Goal: Information Seeking & Learning: Learn about a topic

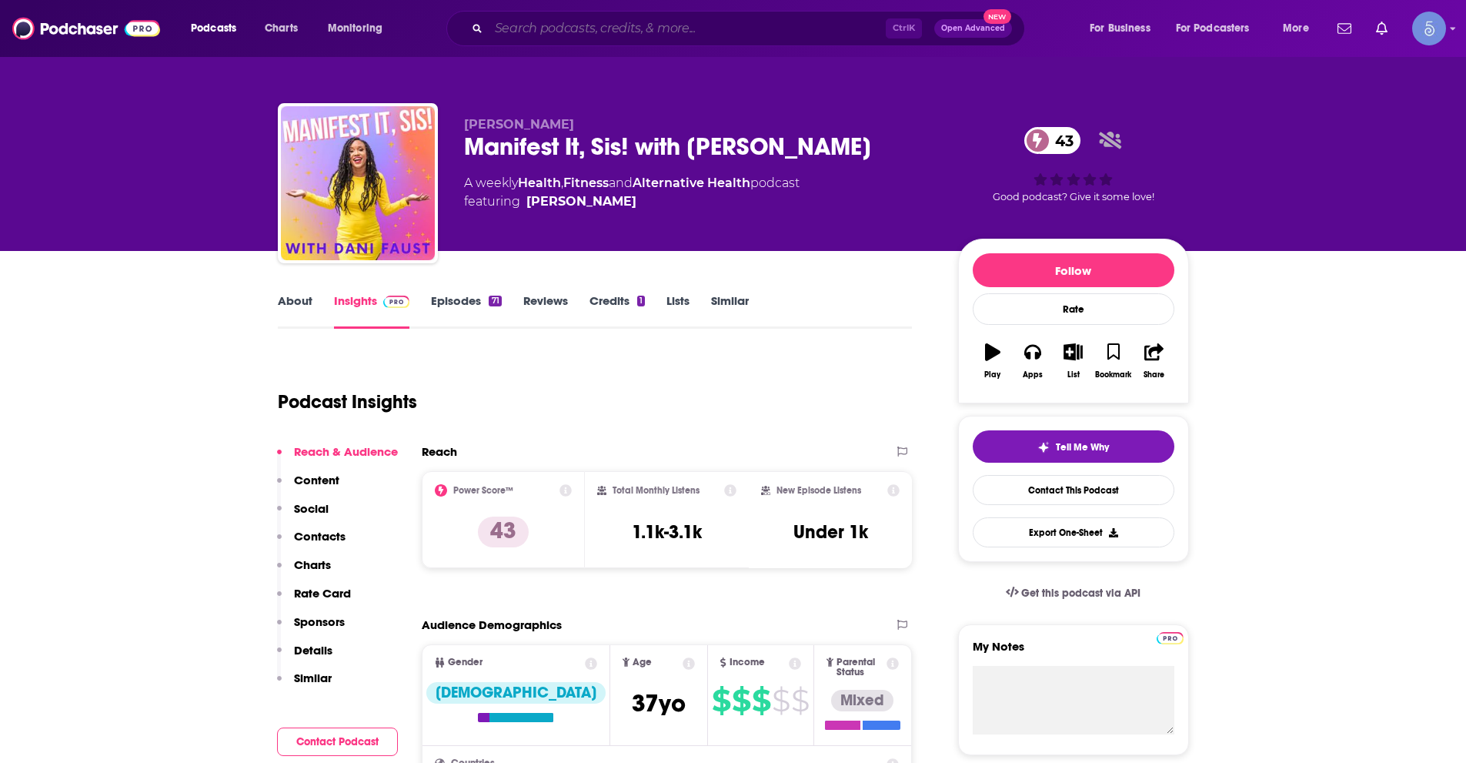
click at [576, 32] on input "Search podcasts, credits, & more..." at bounding box center [687, 28] width 397 height 25
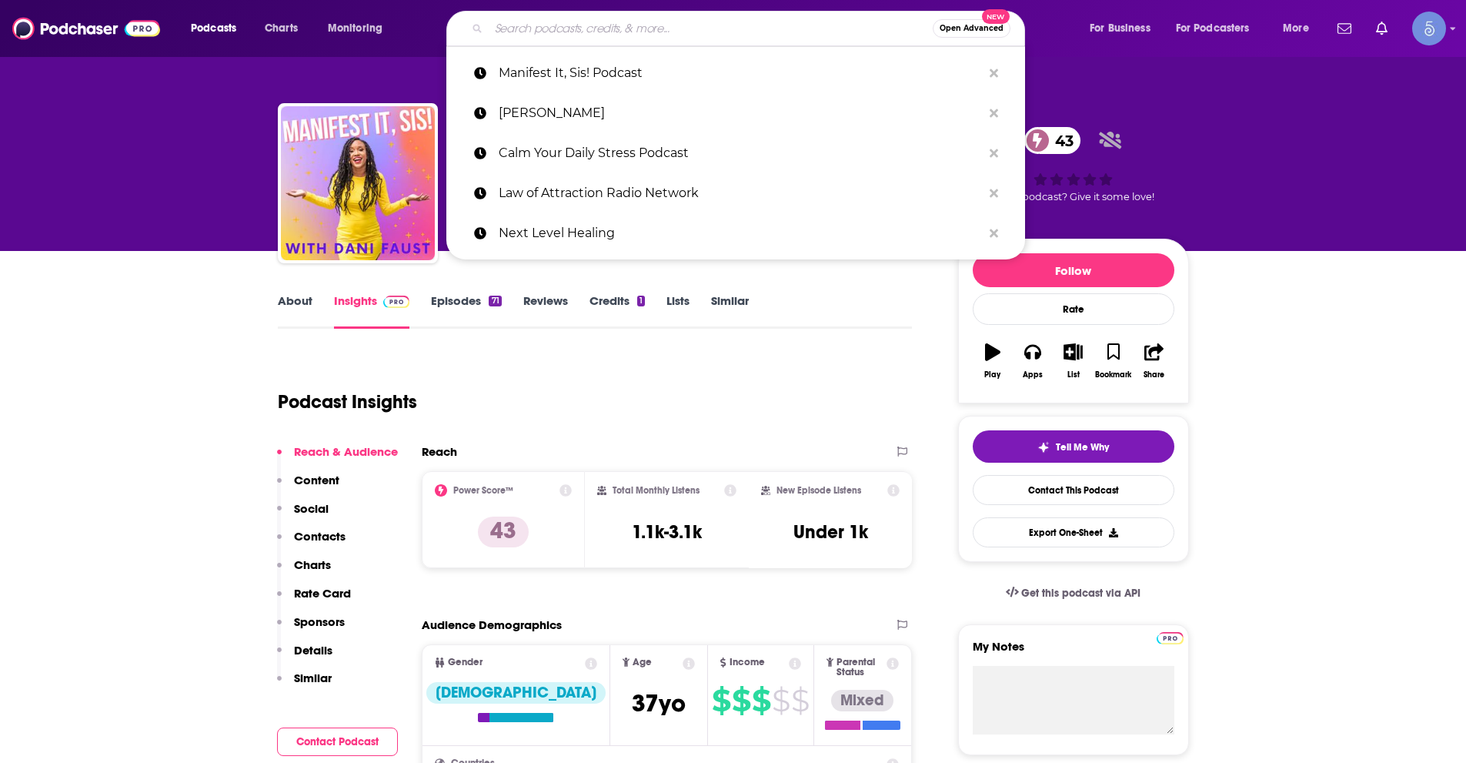
click at [560, 38] on input "Search podcasts, credits, & more..." at bounding box center [711, 28] width 444 height 25
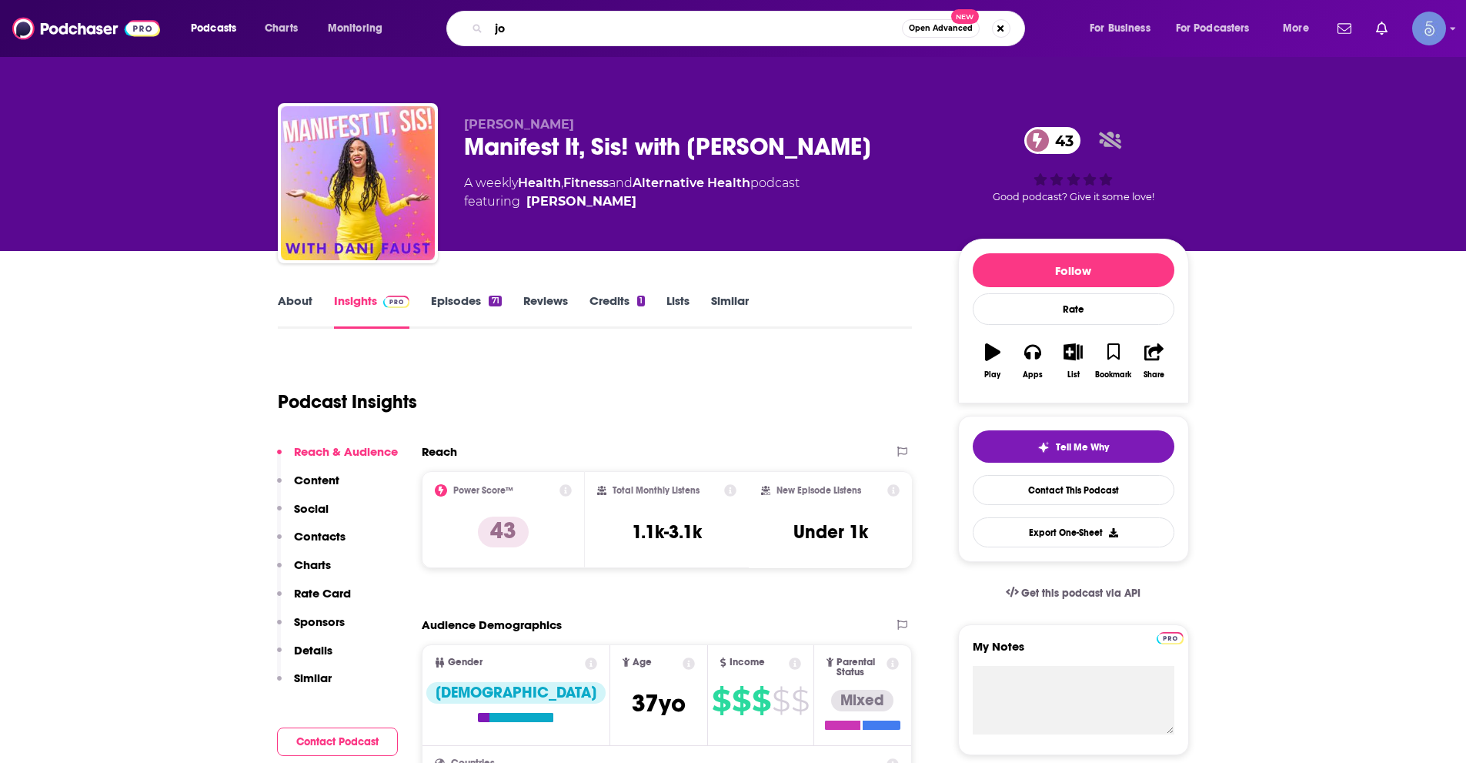
type input "j"
click at [752, 22] on input "Search podcasts, credits, & more..." at bounding box center [687, 28] width 396 height 25
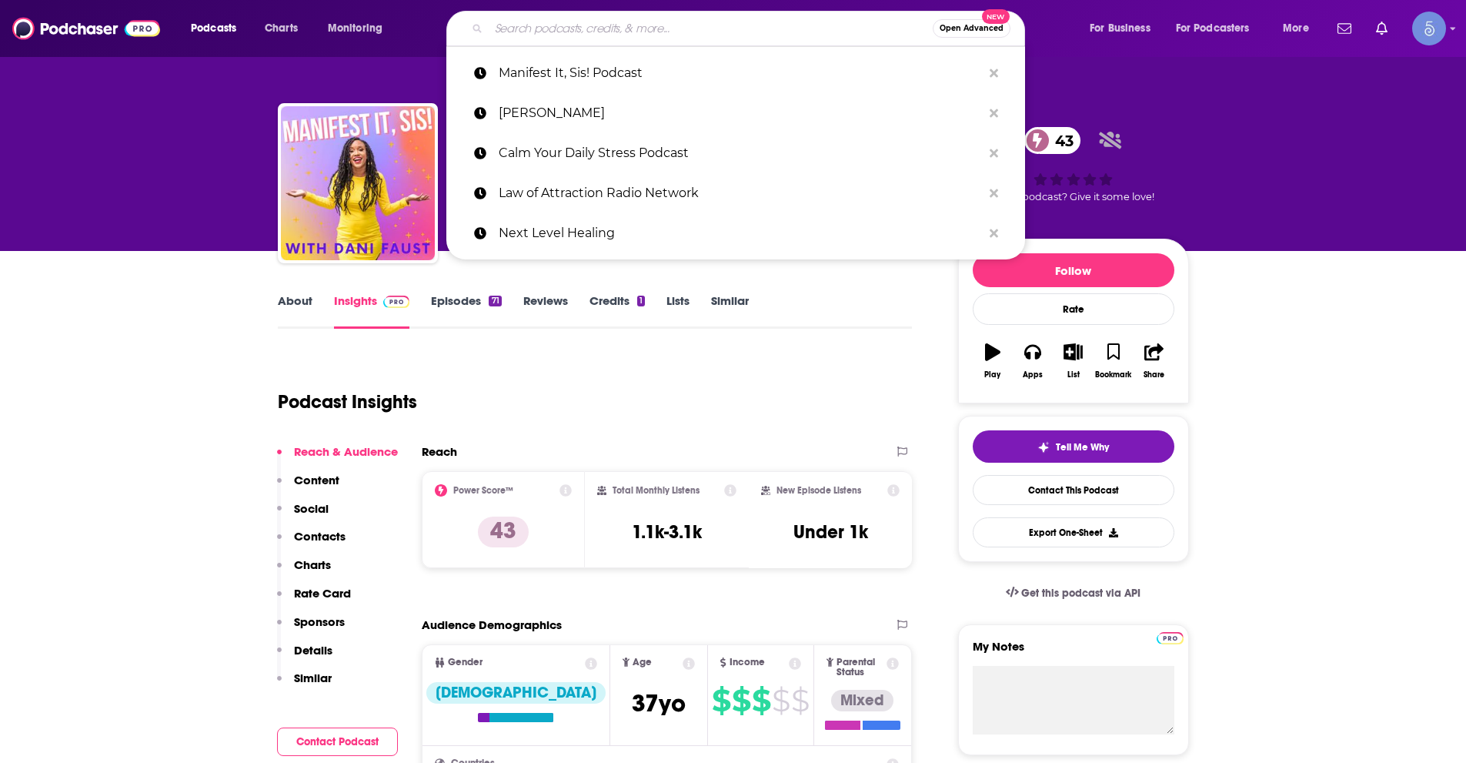
paste input "The [PERSON_NAME] Show"
type input "The [PERSON_NAME] Show"
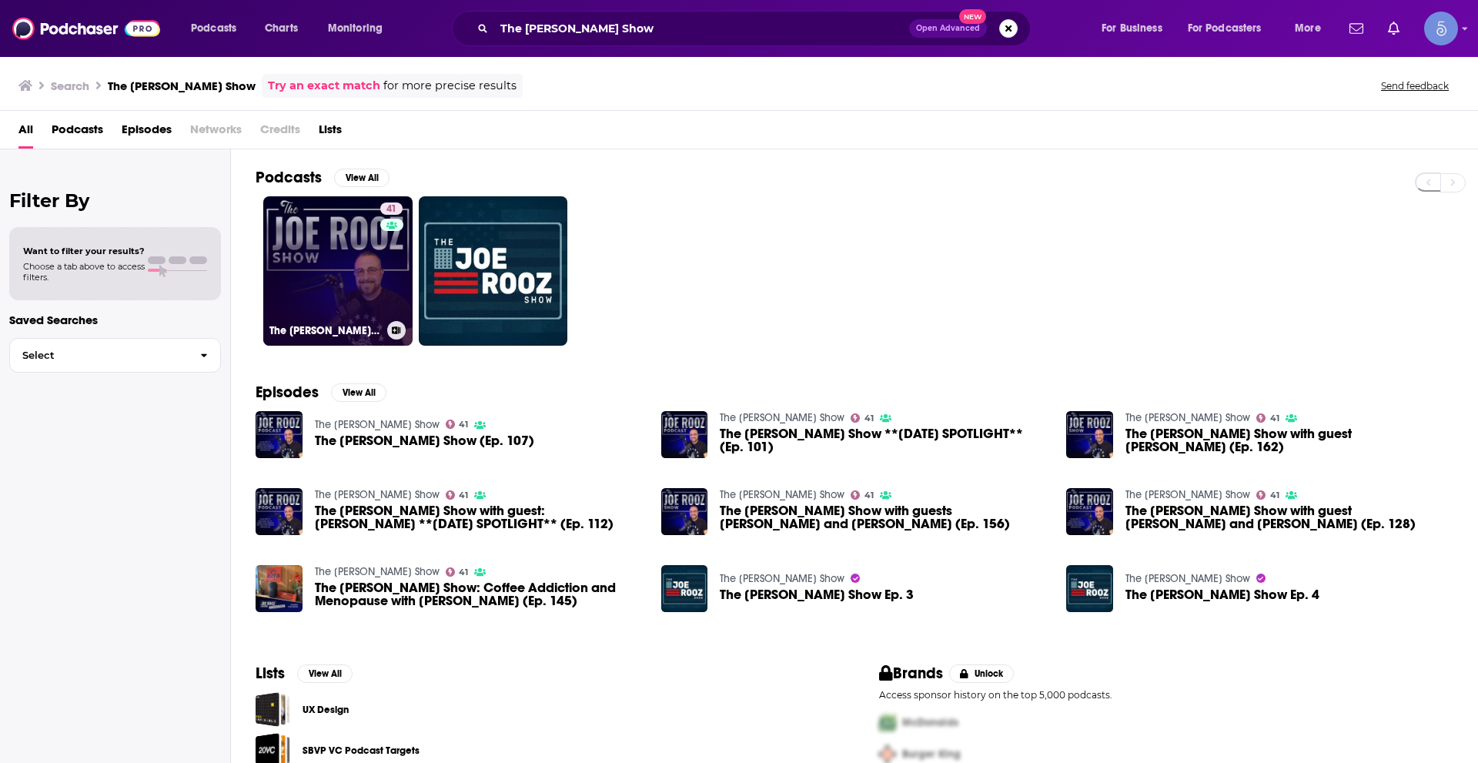
click at [363, 265] on link "41 The [PERSON_NAME] Show" at bounding box center [337, 270] width 149 height 149
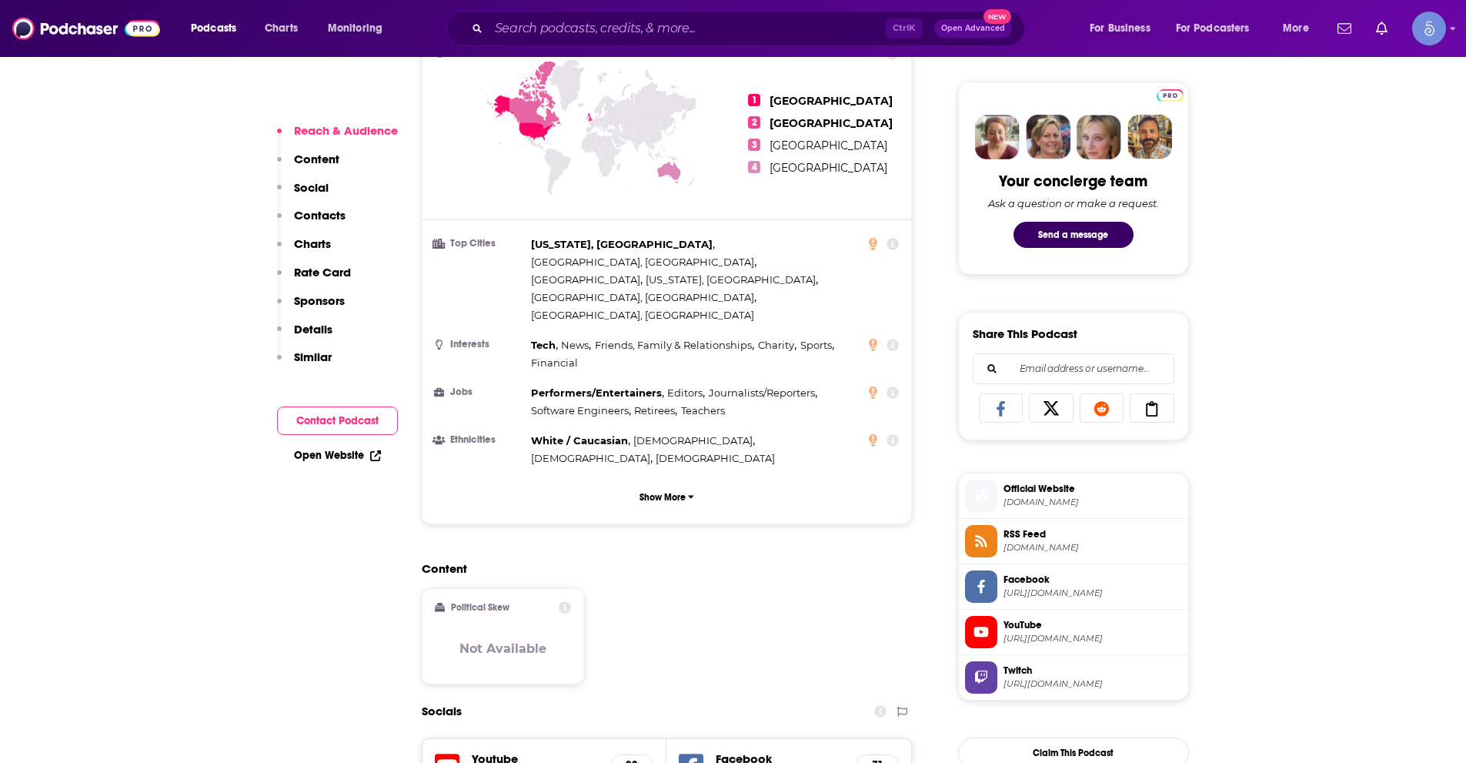
scroll to position [770, 0]
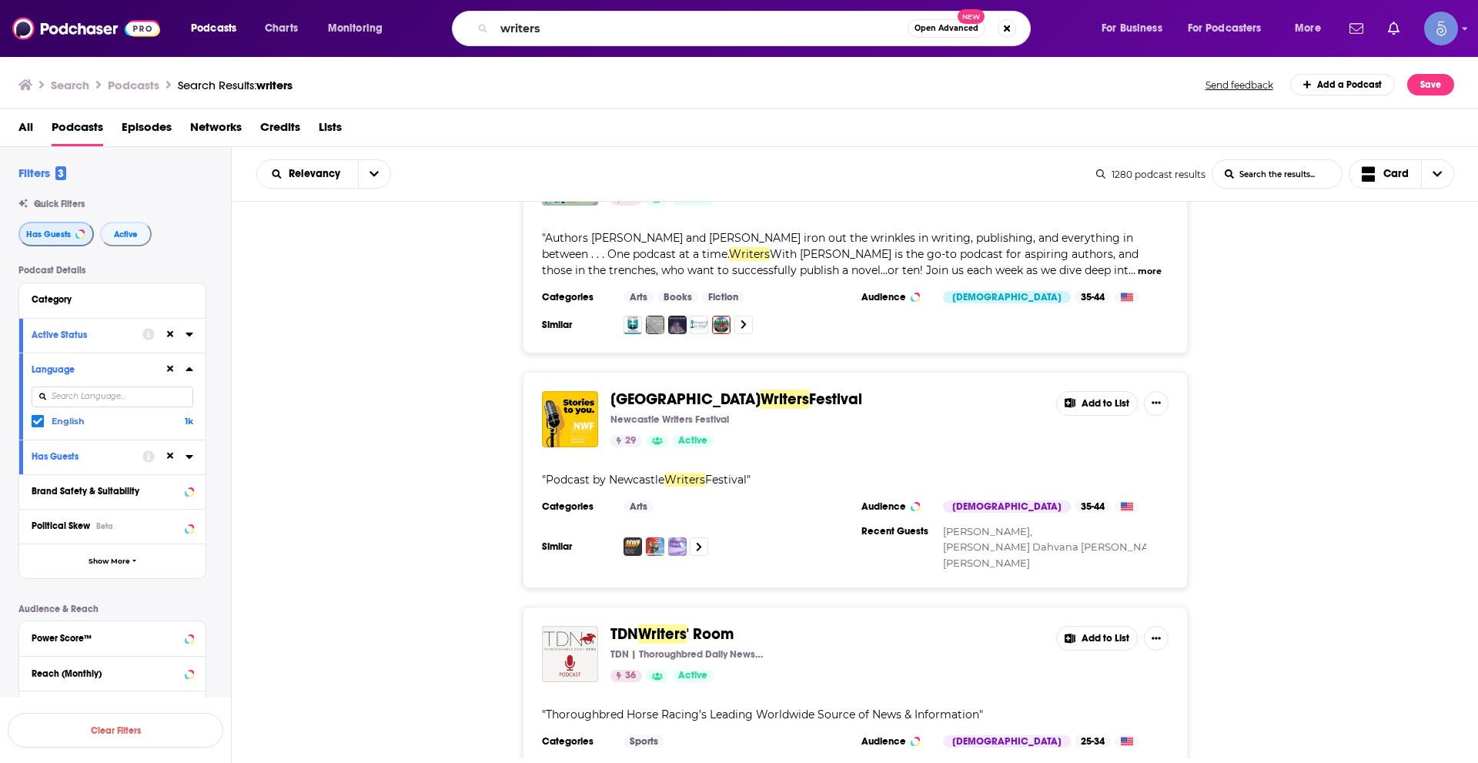
click at [60, 223] on button "Has Guests" at bounding box center [55, 234] width 75 height 25
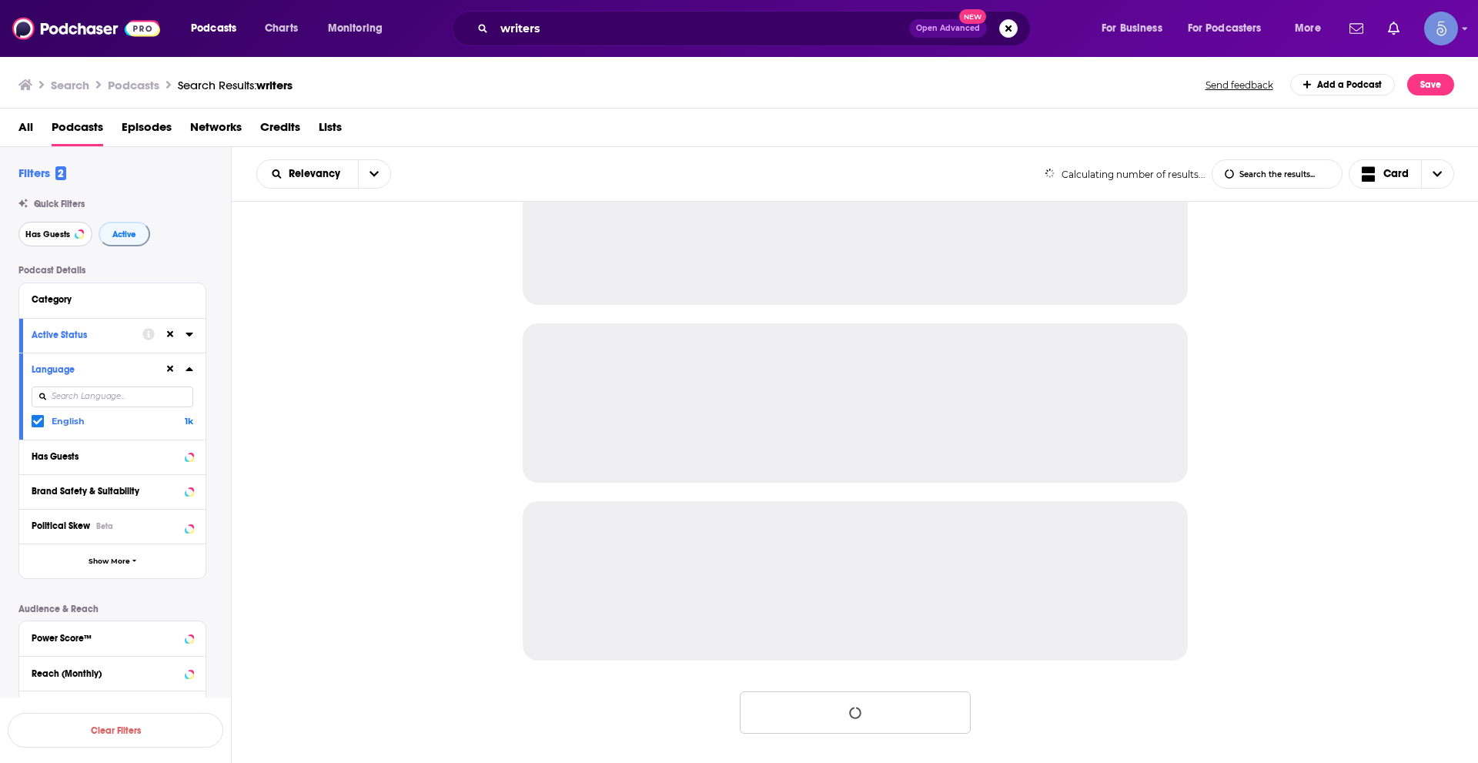
scroll to position [1319, 0]
click at [126, 232] on span "Active" at bounding box center [124, 234] width 24 height 8
click at [172, 372] on icon at bounding box center [170, 369] width 7 height 10
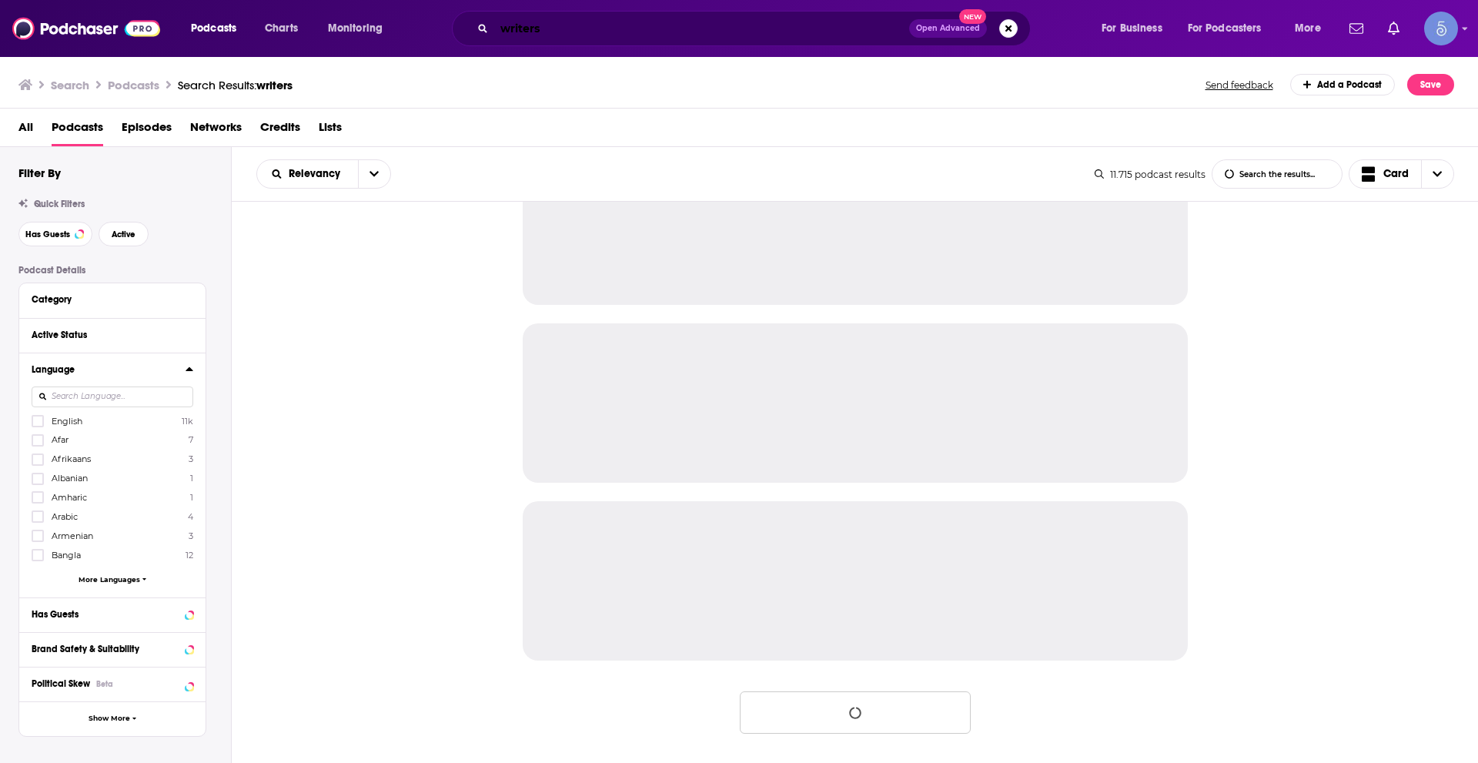
click at [585, 21] on input "writers" at bounding box center [701, 28] width 415 height 25
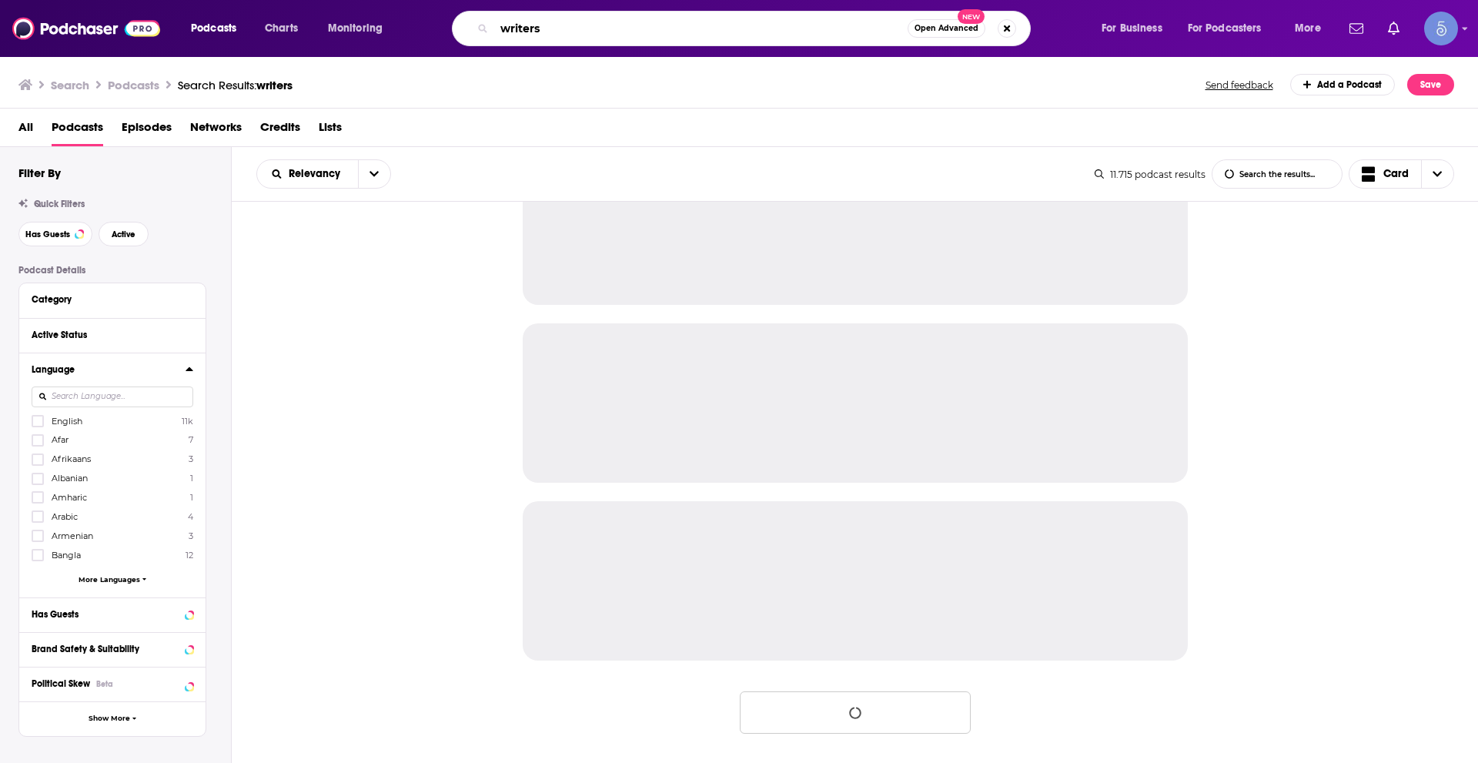
click at [585, 21] on input "writers" at bounding box center [700, 28] width 413 height 25
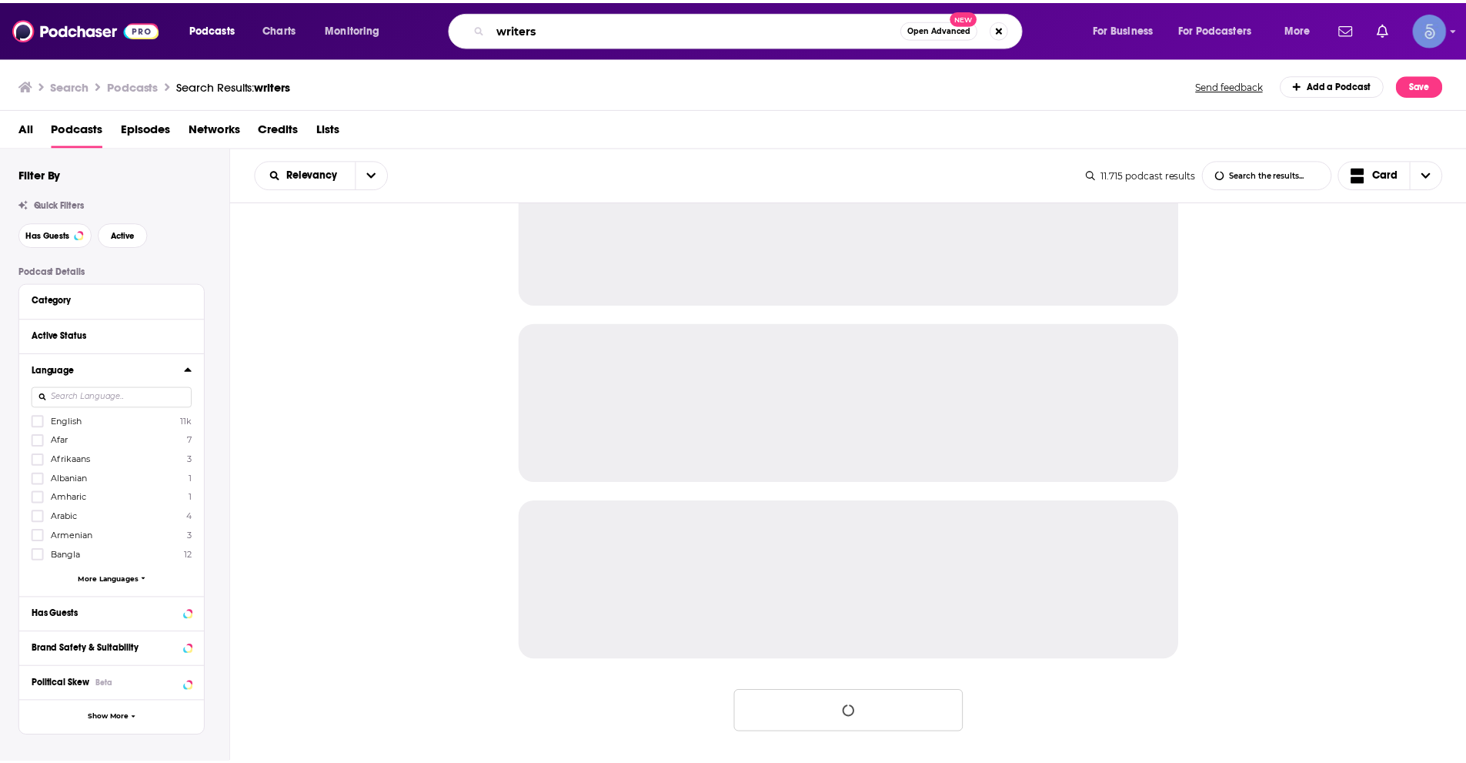
scroll to position [4650, 0]
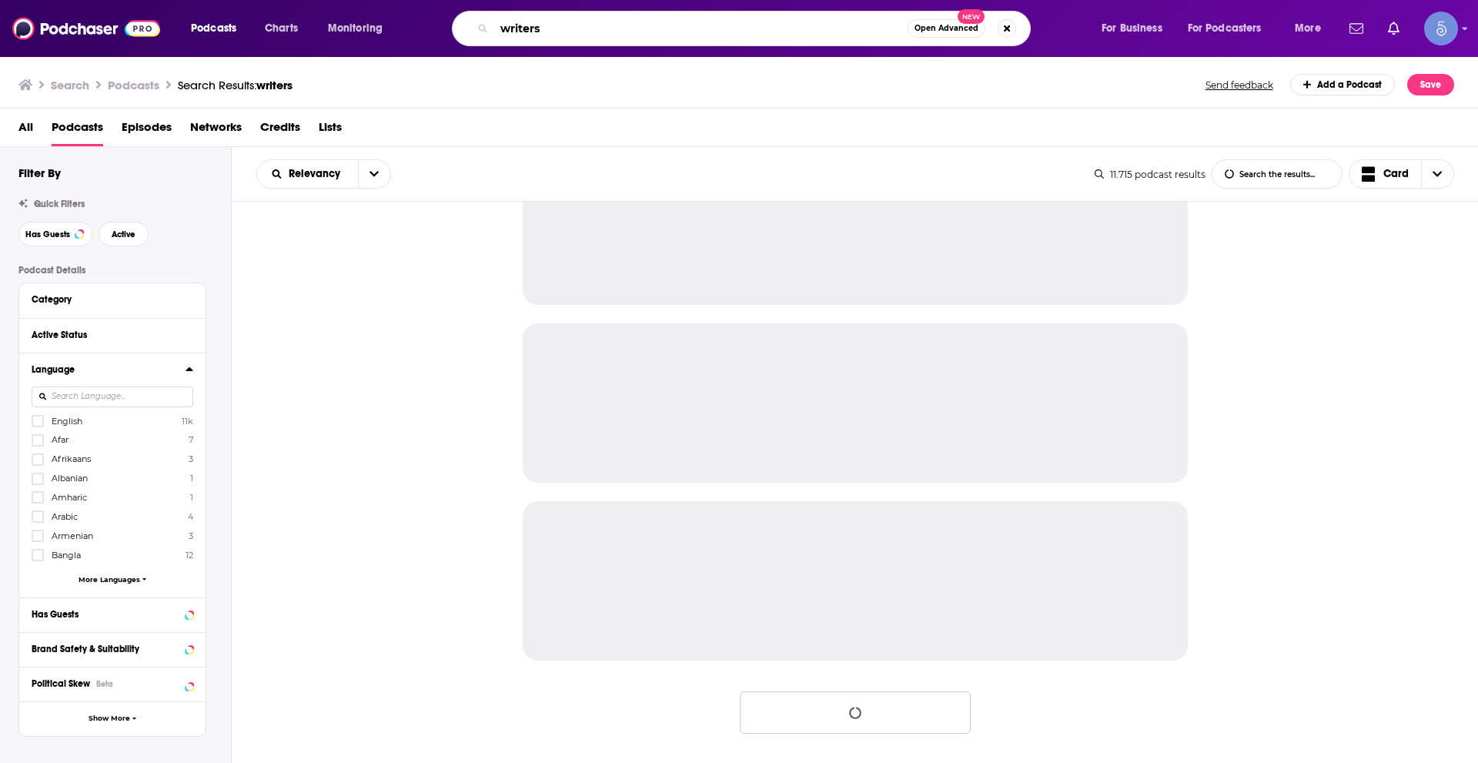
paste input "The SPIRAL UP Podcast with LaChelle Wieme"
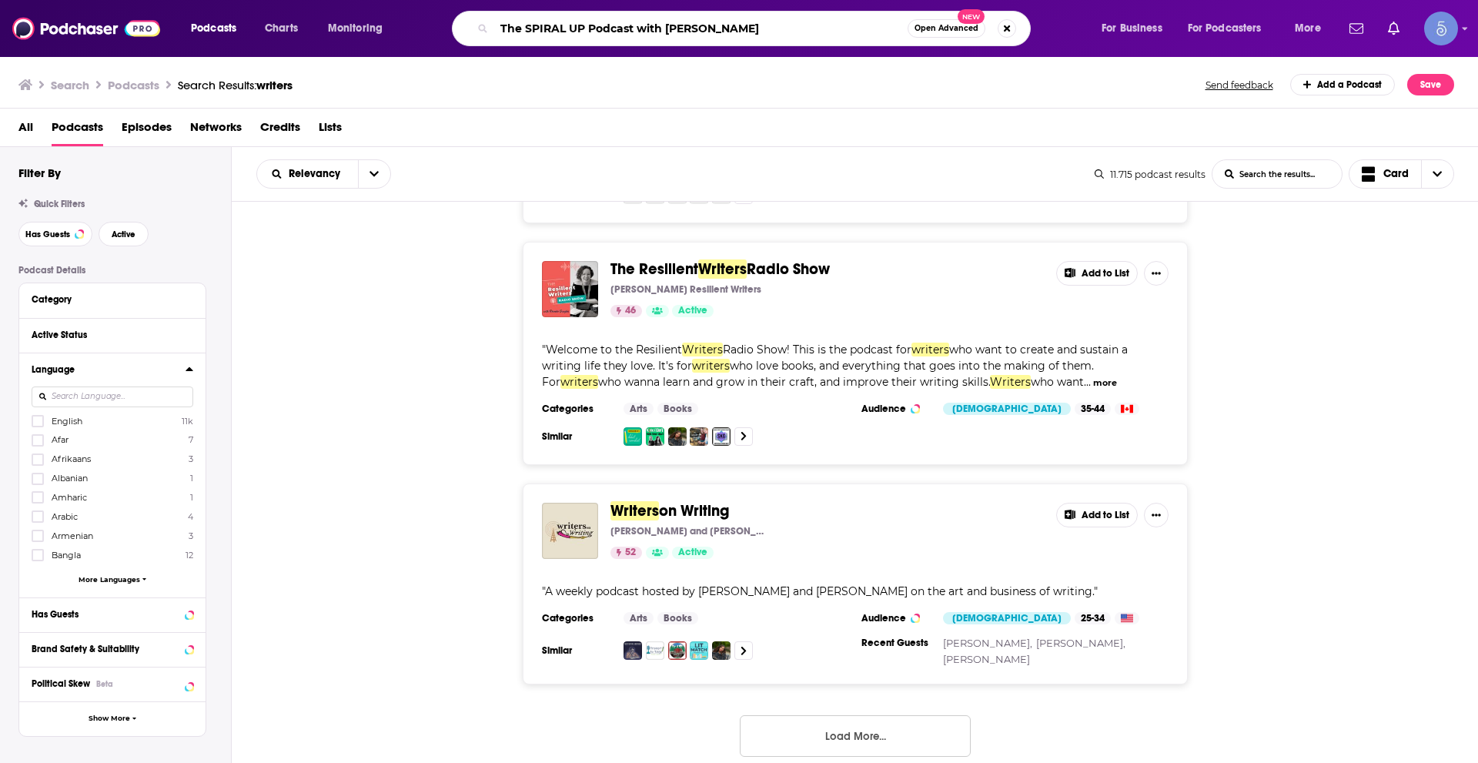
type input "The SPIRAL UP Podcast with LaChelle Wieme"
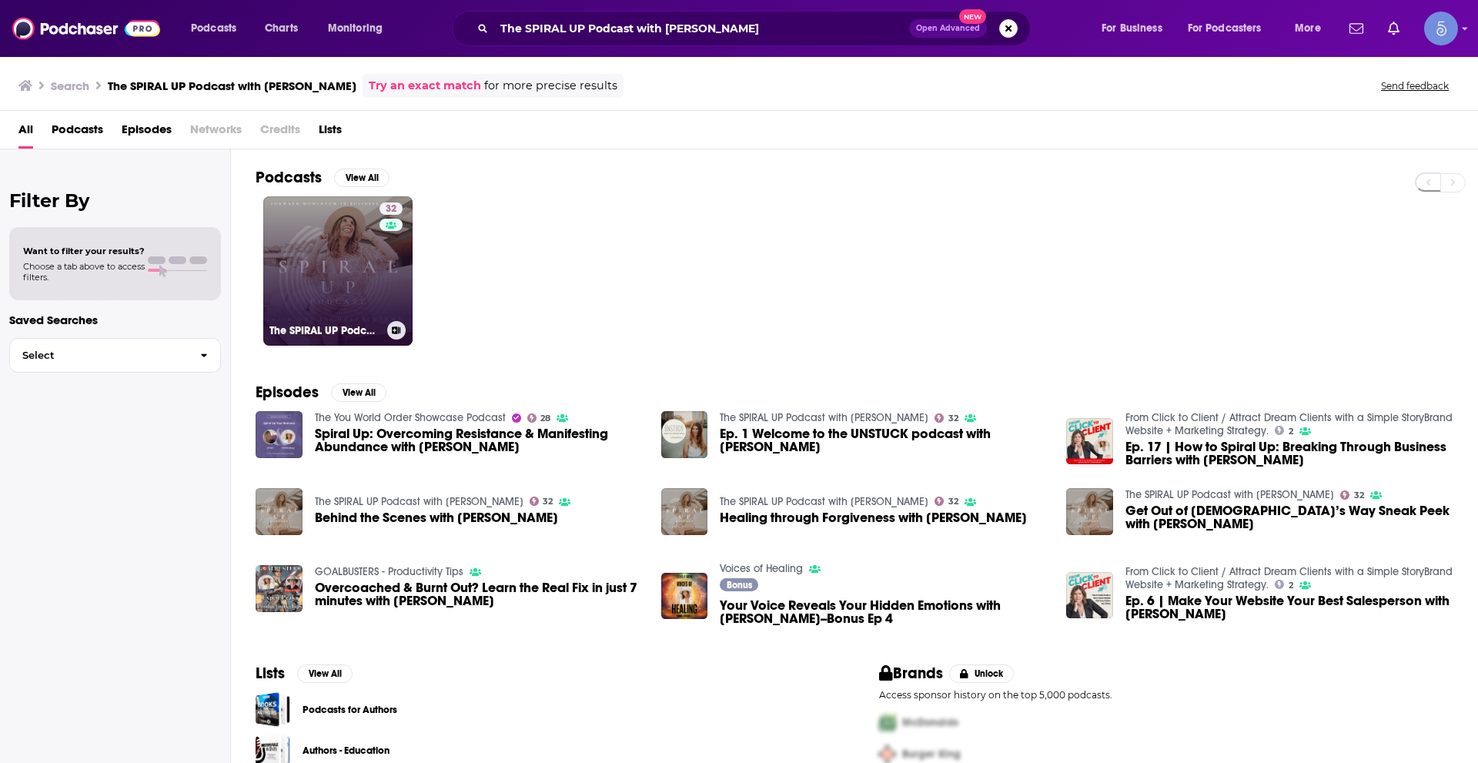
click at [356, 278] on link "32 The SPIRAL UP Podcast with LaChelle Wieme" at bounding box center [337, 270] width 149 height 149
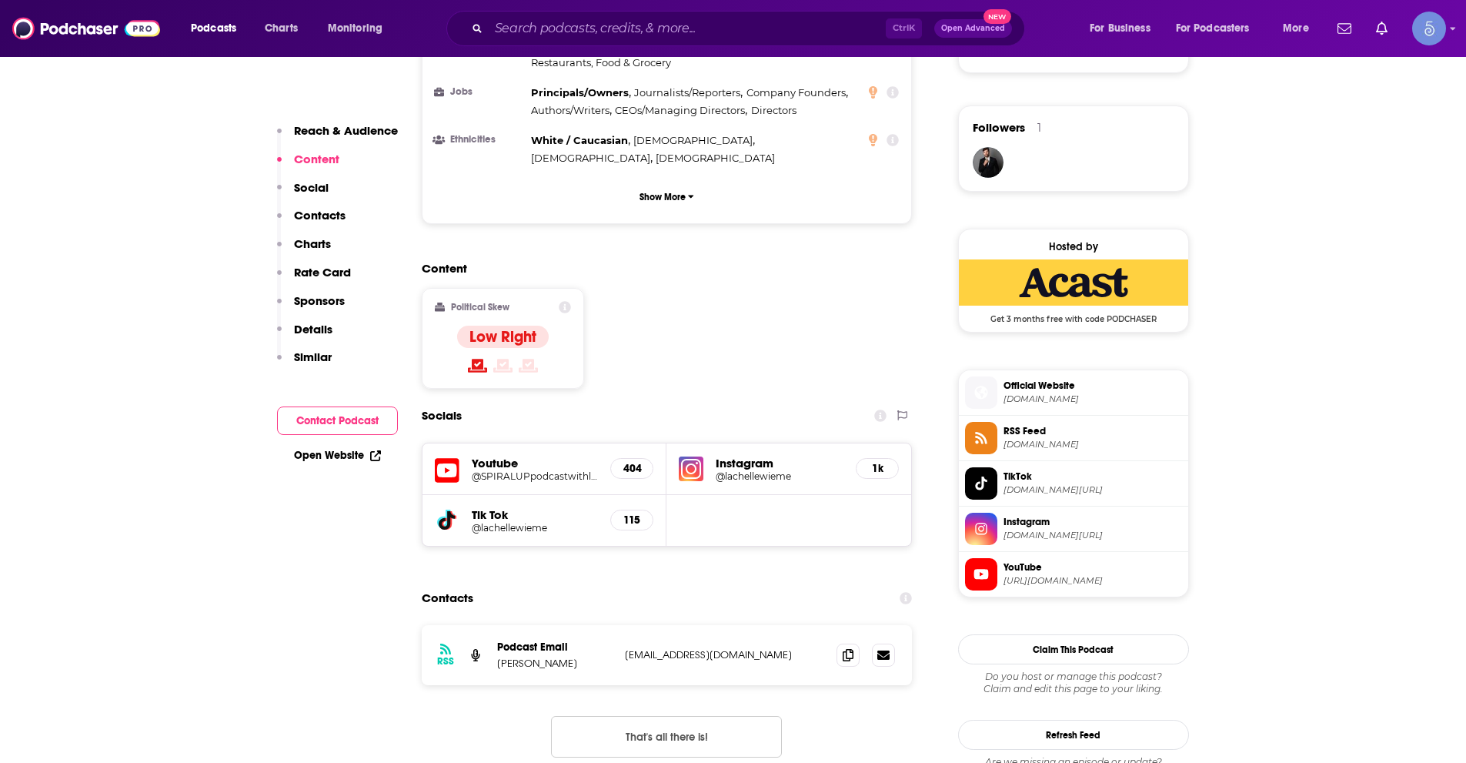
scroll to position [1231, 0]
